Goal: Task Accomplishment & Management: Complete application form

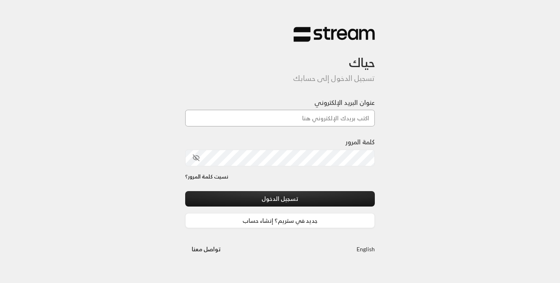
click at [313, 112] on input "عنوان البريد الإلكتروني" at bounding box center [280, 118] width 190 height 17
type input "[EMAIL_ADDRESS][DOMAIN_NAME]"
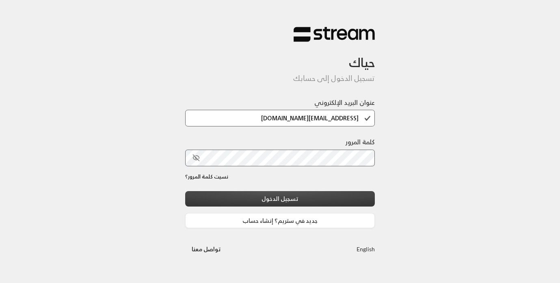
click at [293, 201] on button "تسجيل الدخول" at bounding box center [280, 198] width 190 height 15
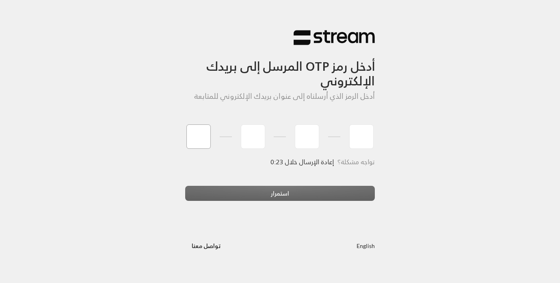
type input "8"
type input "6"
type input "7"
type input "9"
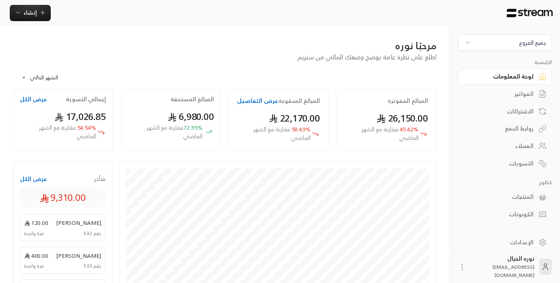
click at [486, 41] on span "جميع الفروع" at bounding box center [504, 42] width 83 height 9
click at [498, 95] on li "المروج Main Branch" at bounding box center [505, 98] width 84 height 16
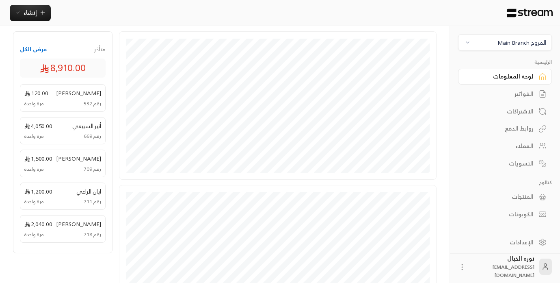
scroll to position [132, 0]
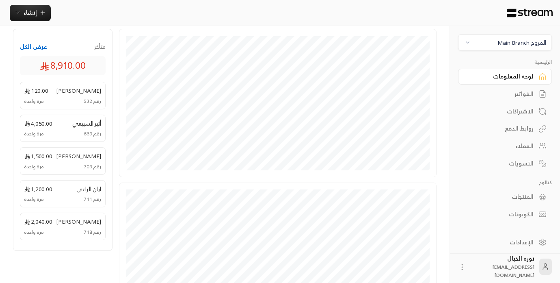
click at [518, 45] on div "المروج Main Branch" at bounding box center [521, 42] width 49 height 9
click at [516, 82] on li "النرجس - An Narjis" at bounding box center [505, 80] width 84 height 16
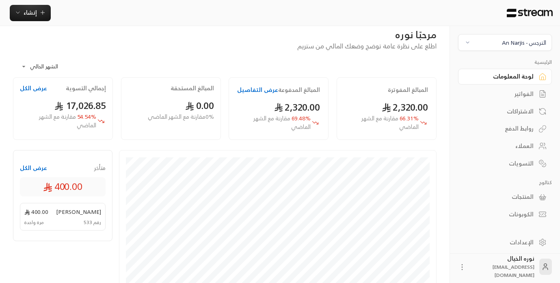
scroll to position [0, 0]
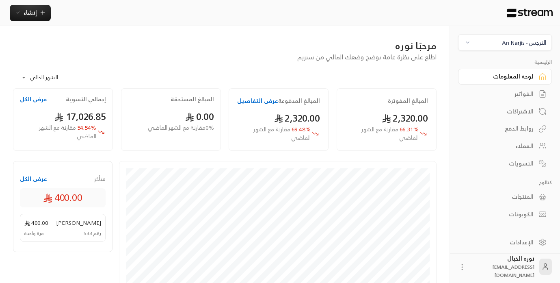
click at [503, 49] on button "النرجس - An Narjis" at bounding box center [505, 42] width 94 height 17
click at [505, 101] on li "المروج Main Branch" at bounding box center [505, 98] width 84 height 16
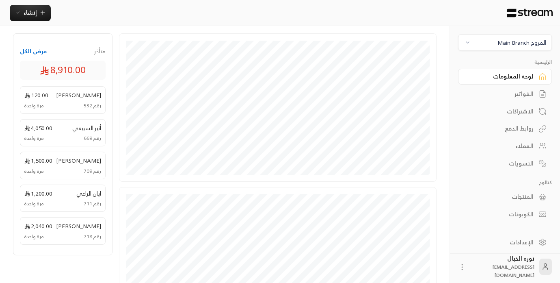
scroll to position [129, 0]
click at [518, 98] on div "الفواتير" at bounding box center [500, 94] width 65 height 8
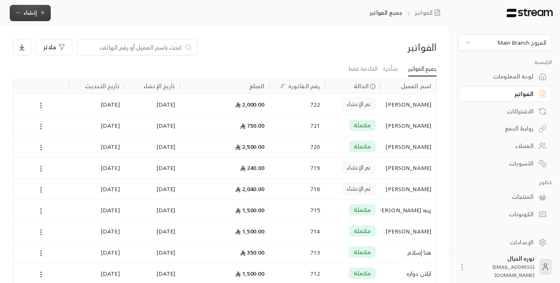
click at [28, 17] on button "إنشاء" at bounding box center [30, 13] width 41 height 16
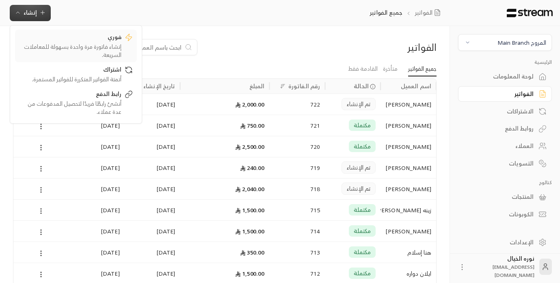
click at [86, 41] on div "فوري" at bounding box center [70, 38] width 102 height 10
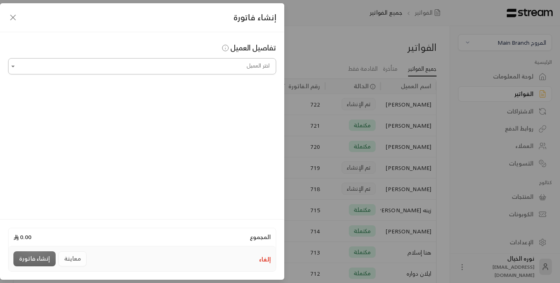
click at [167, 63] on input "اختر العميل" at bounding box center [142, 66] width 268 height 14
type input "*"
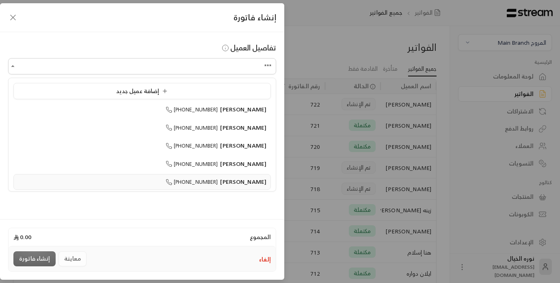
click at [200, 179] on span "[PHONE_NUMBER]" at bounding box center [192, 181] width 52 height 9
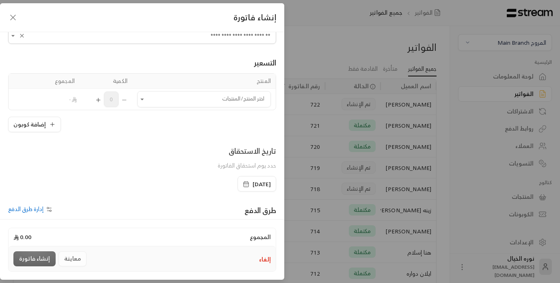
scroll to position [36, 0]
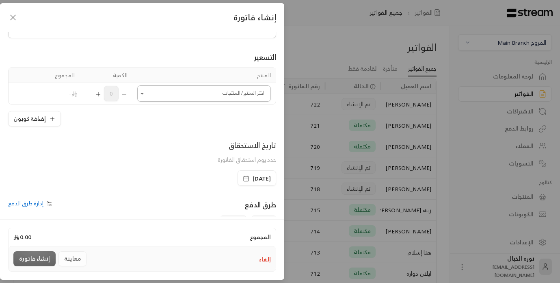
click at [139, 91] on icon "Open" at bounding box center [142, 93] width 8 height 8
type input "**********"
click at [167, 117] on div "1000" at bounding box center [204, 114] width 114 height 9
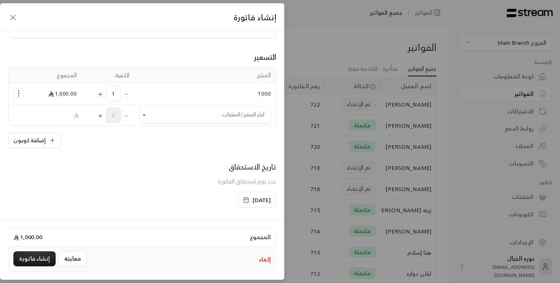
click at [18, 93] on icon "Selected Products" at bounding box center [19, 93] width 8 height 8
click at [37, 125] on link "إزالة المنتج" at bounding box center [44, 128] width 50 height 14
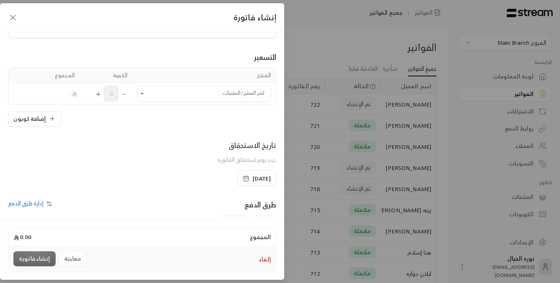
click at [136, 92] on td "اختر المنتج/المنتجات اختر المنتج/المنتجات" at bounding box center [203, 93] width 143 height 21
click at [144, 93] on icon "Open" at bounding box center [142, 93] width 8 height 8
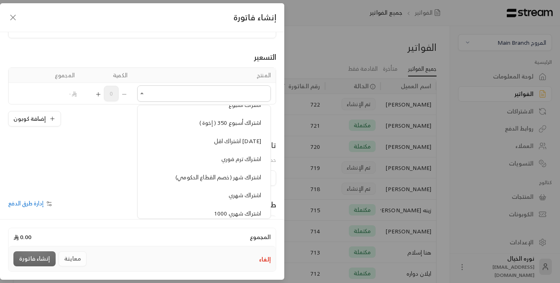
scroll to position [570, 0]
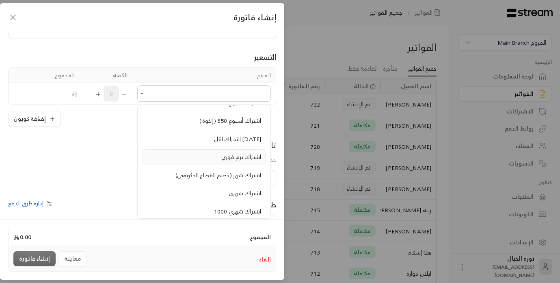
click at [197, 151] on li "اشتراك ترم فوري" at bounding box center [203, 157] width 123 height 16
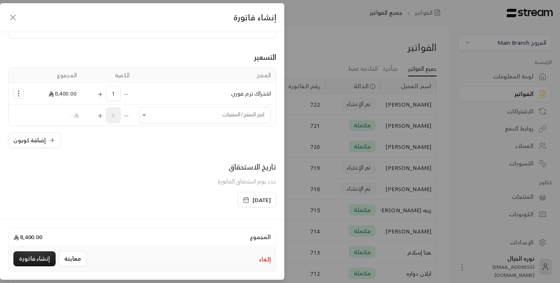
click at [17, 98] on button "Selected Products" at bounding box center [19, 94] width 10 height 10
click at [26, 129] on link "إزالة المنتج" at bounding box center [44, 128] width 50 height 14
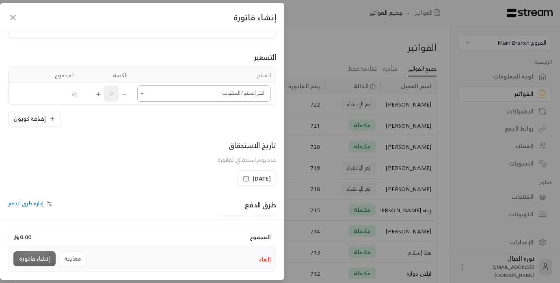
click at [147, 95] on input "اختر العميل" at bounding box center [204, 93] width 134 height 14
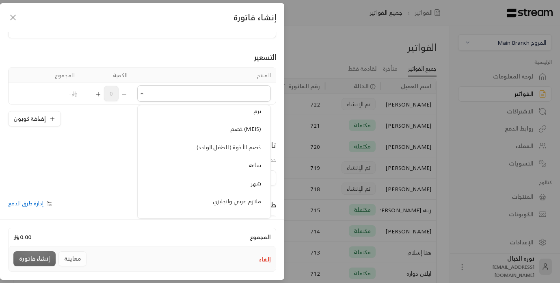
scroll to position [782, 0]
click at [232, 125] on span "خصم (MEIS)" at bounding box center [245, 126] width 31 height 10
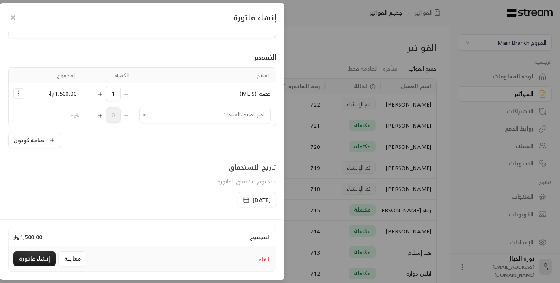
click at [103, 94] on icon "Selected Products" at bounding box center [100, 94] width 6 height 6
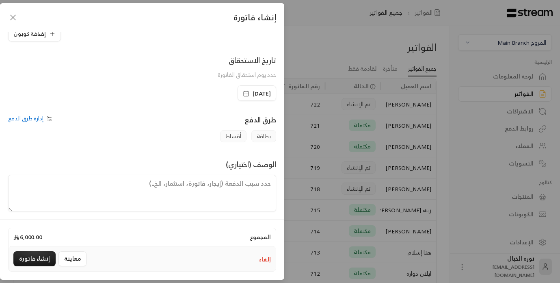
scroll to position [147, 0]
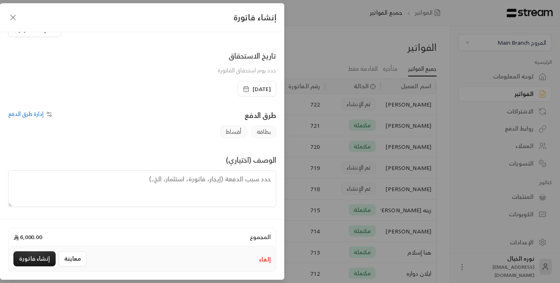
click at [243, 87] on span "[DATE]" at bounding box center [257, 89] width 28 height 8
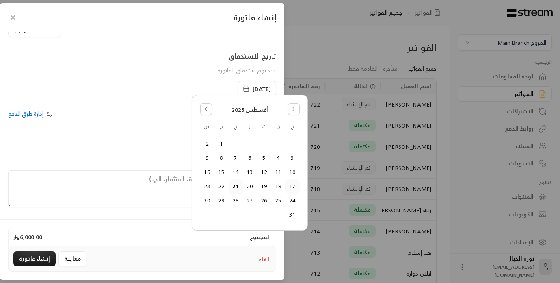
click at [290, 186] on button "17" at bounding box center [292, 185] width 13 height 13
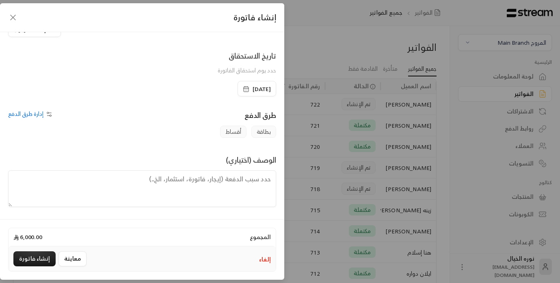
click at [211, 190] on textarea at bounding box center [142, 188] width 268 height 37
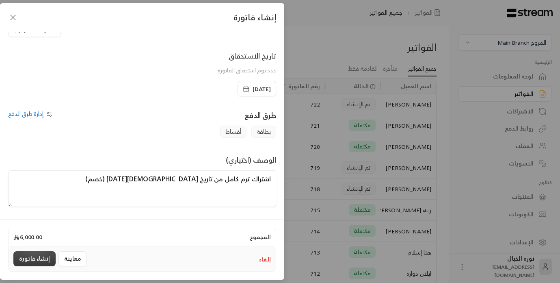
type textarea "اشتراك ترم كامل من تاريخ [DEMOGRAPHIC_DATA][DATE] (خصم)"
click at [35, 261] on button "إنشاء فاتورة" at bounding box center [34, 258] width 42 height 15
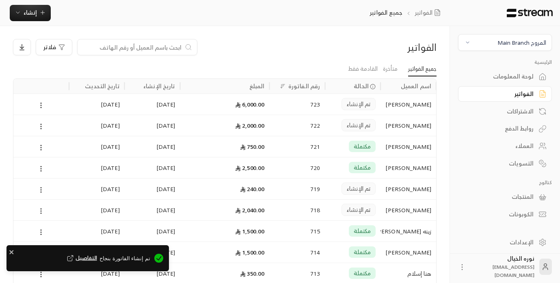
click at [317, 106] on div "723" at bounding box center [297, 104] width 46 height 21
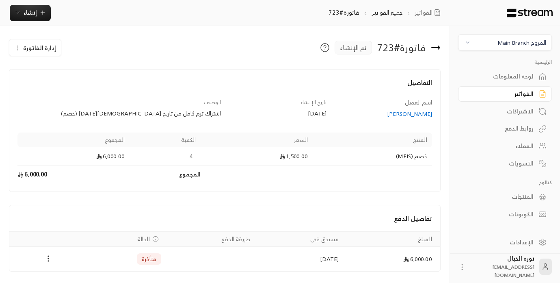
scroll to position [26, 0]
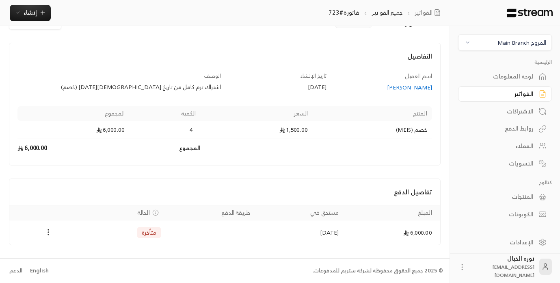
click at [46, 230] on icon "Payments" at bounding box center [48, 232] width 8 height 8
click at [57, 249] on li "تغيير الحالة الى مدفوعة" at bounding box center [76, 253] width 59 height 15
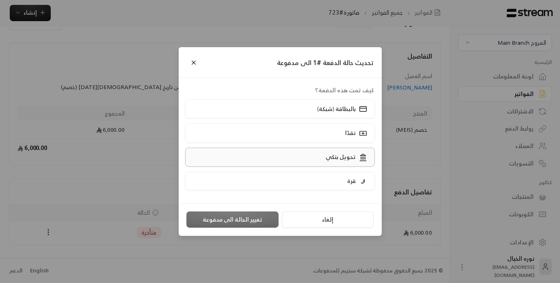
click at [229, 161] on label "تحويل بنكي" at bounding box center [280, 156] width 190 height 19
click at [229, 217] on button "تغيير الحالة الى مدفوعة" at bounding box center [232, 219] width 92 height 16
